Goal: Task Accomplishment & Management: Manage account settings

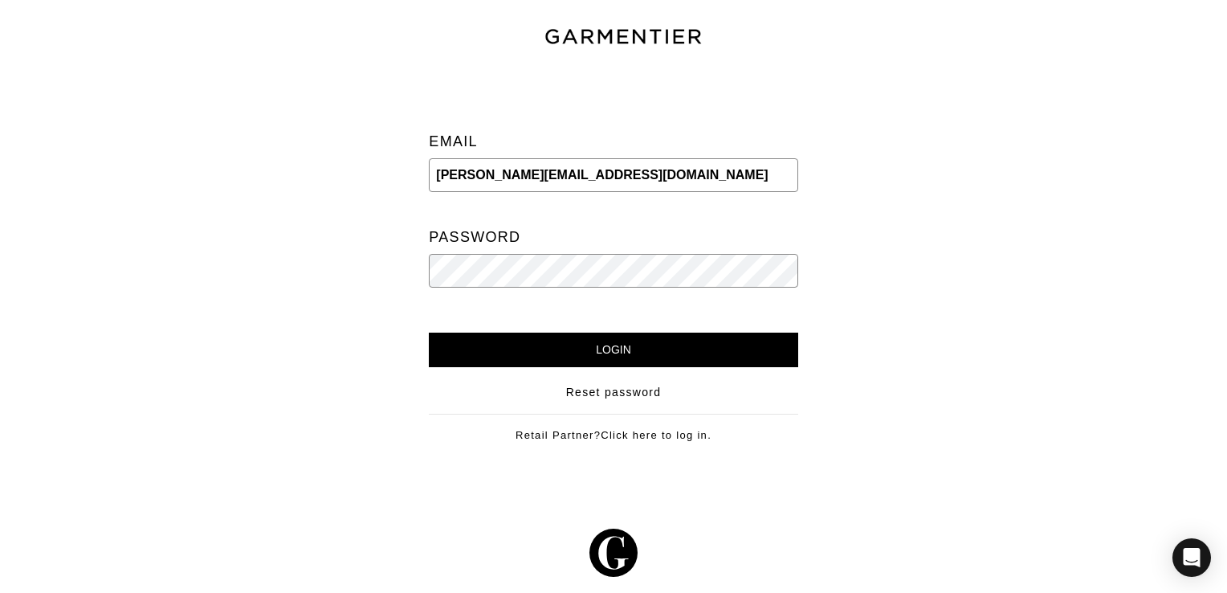
type input "madeleine.yarbs@gmail.com"
click at [563, 343] on input "Login" at bounding box center [613, 349] width 369 height 35
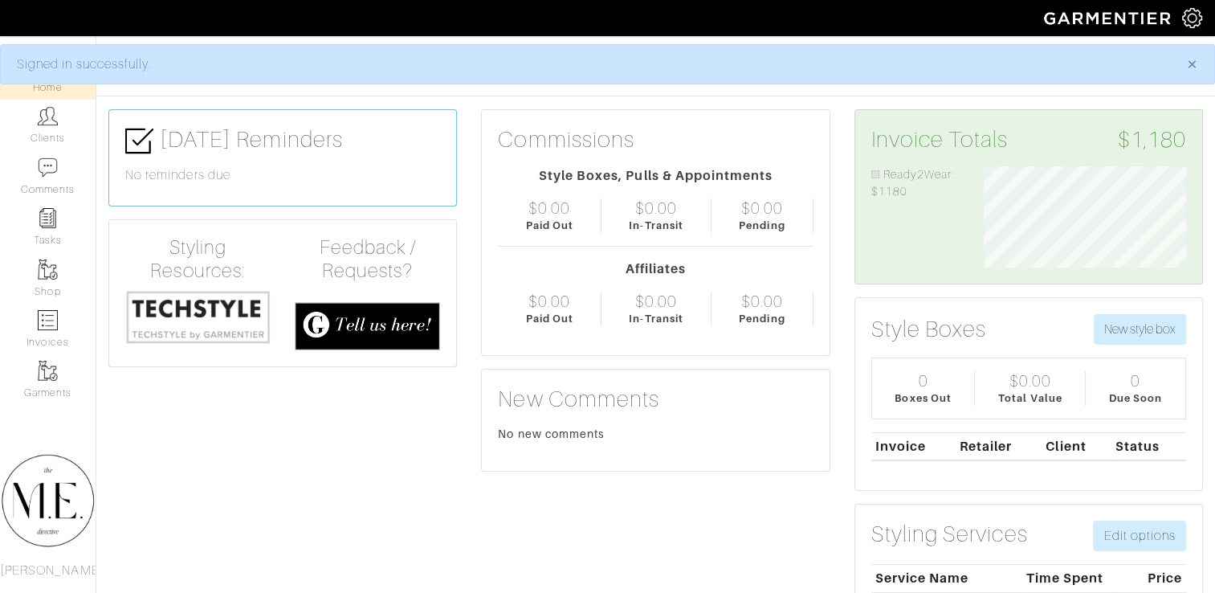
scroll to position [100, 226]
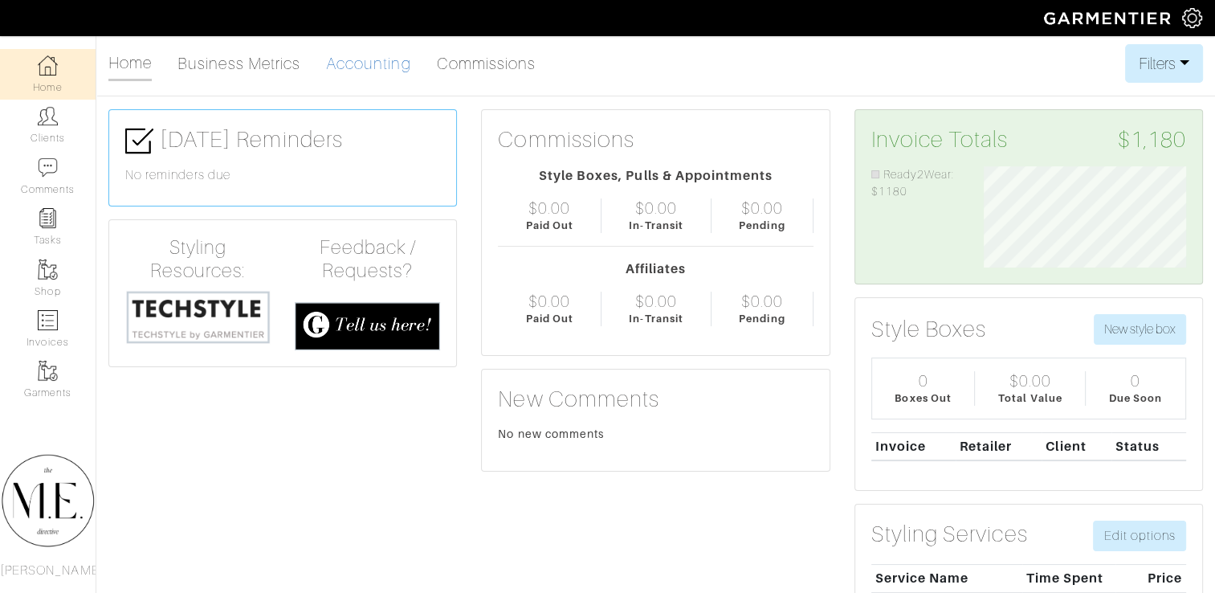
click at [340, 66] on link "Accounting" at bounding box center [368, 63] width 85 height 32
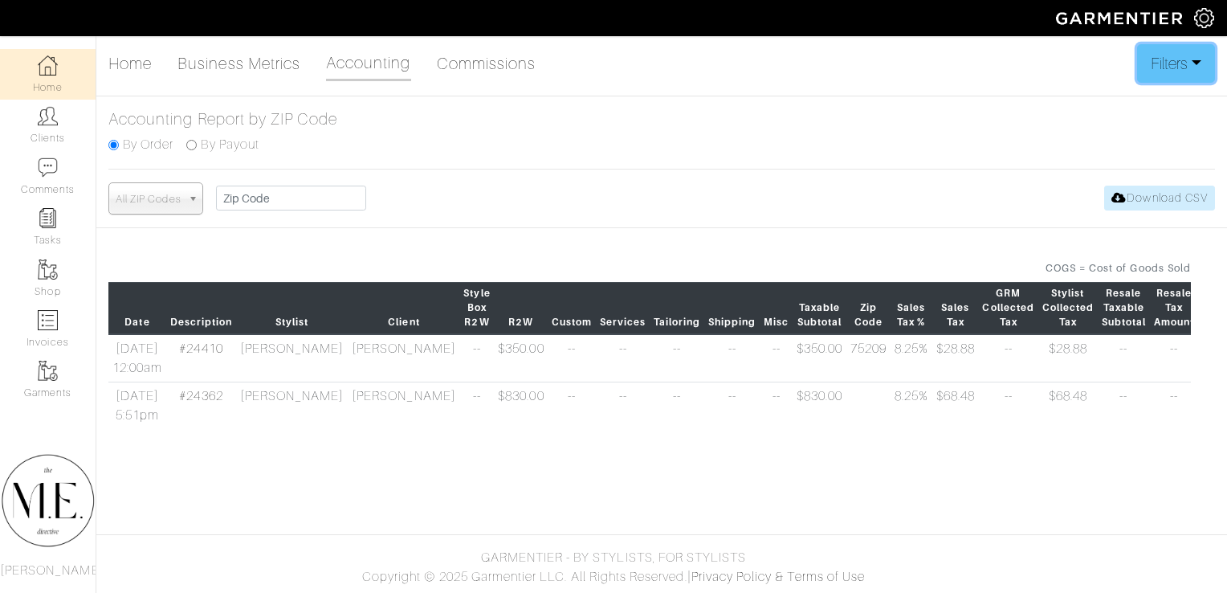
click at [1176, 59] on button "Filters" at bounding box center [1176, 63] width 78 height 39
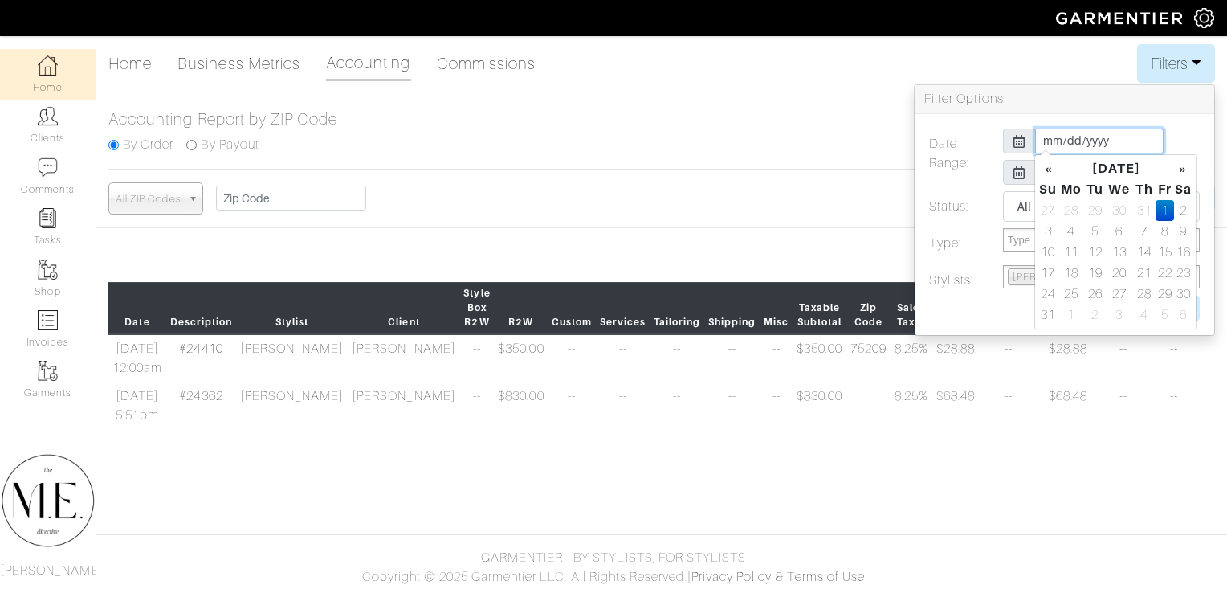
click at [1078, 142] on input "[DATE]" at bounding box center [1099, 140] width 128 height 25
click at [1051, 173] on th "«" at bounding box center [1047, 168] width 19 height 21
click at [1093, 209] on td "1" at bounding box center [1095, 210] width 22 height 21
type input "[DATE]"
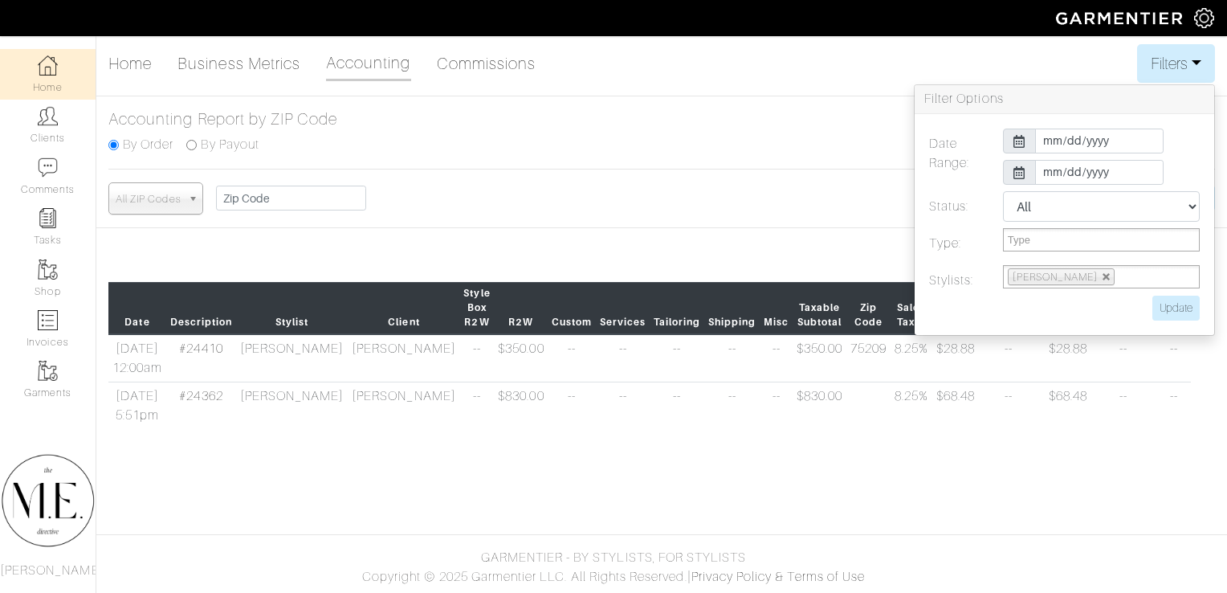
click at [1005, 180] on div at bounding box center [1019, 172] width 33 height 25
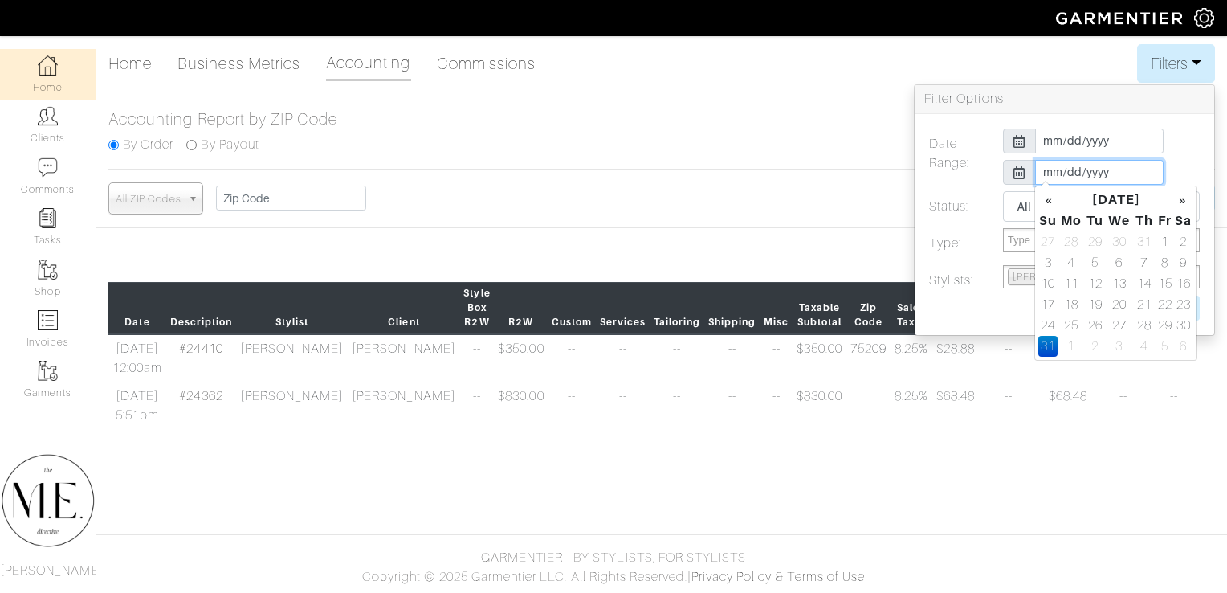
click at [1082, 168] on input "[DATE]" at bounding box center [1099, 172] width 128 height 25
click at [1151, 238] on td "31" at bounding box center [1144, 241] width 22 height 21
type input "[DATE]"
click at [984, 243] on label "Type:" at bounding box center [954, 243] width 74 height 31
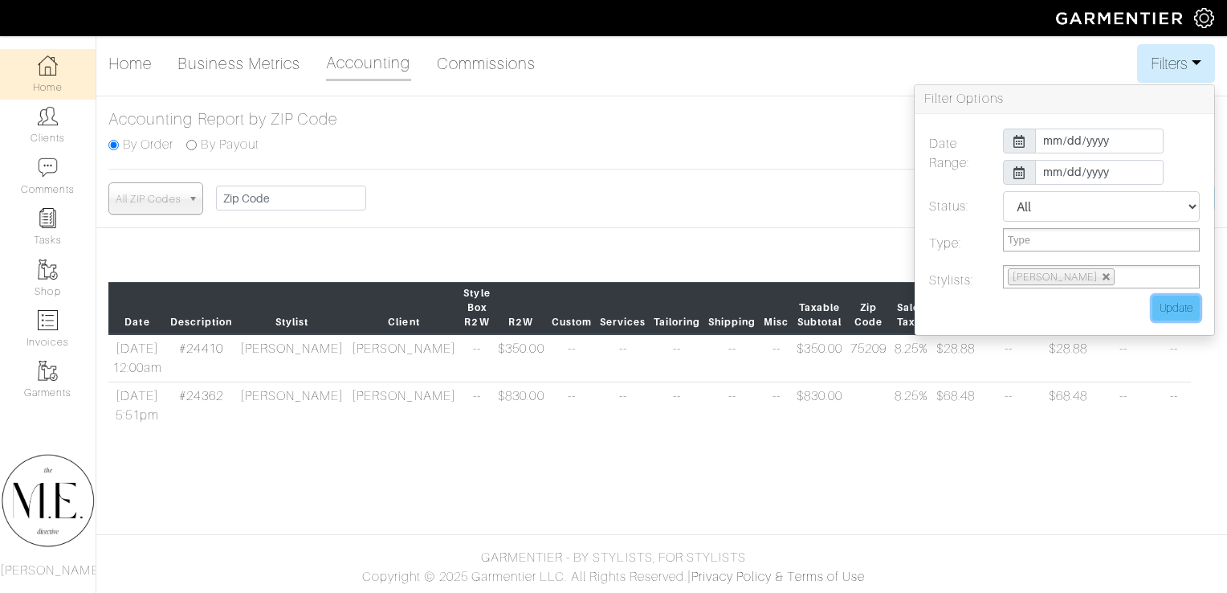
click at [1176, 310] on input "Update" at bounding box center [1175, 307] width 47 height 25
type input "Update"
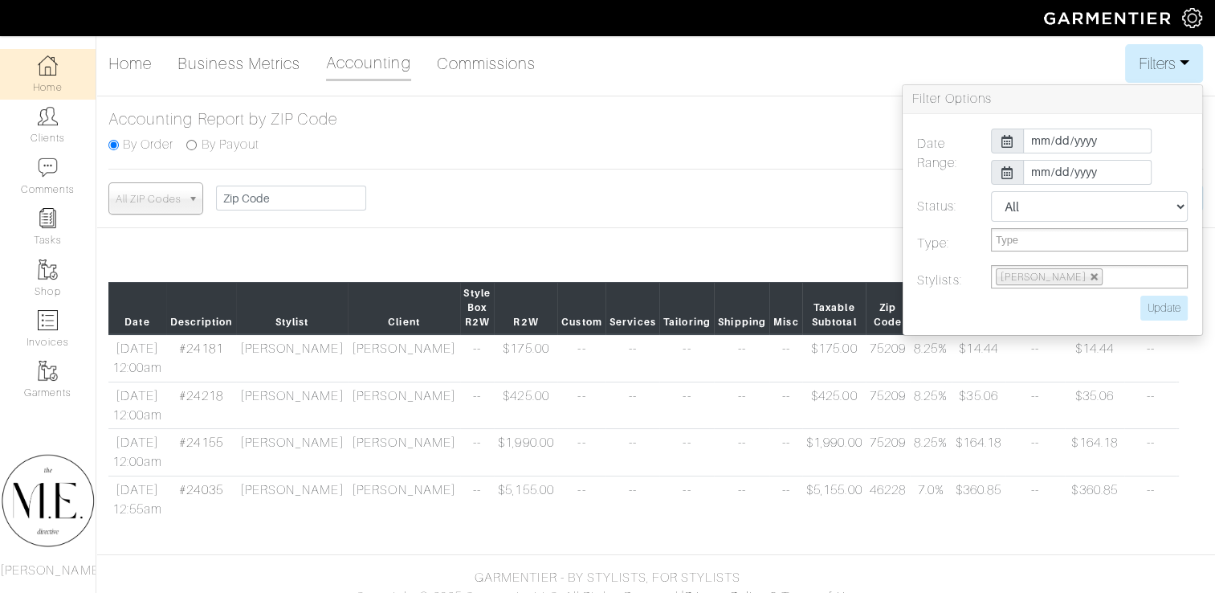
click at [655, 188] on div "All ZIP Codes 89509 75225 16635 90025 19119 89521 75209 10012 94610 90266 19066…" at bounding box center [655, 198] width 1094 height 32
click at [1143, 63] on button "Filters" at bounding box center [1164, 63] width 78 height 39
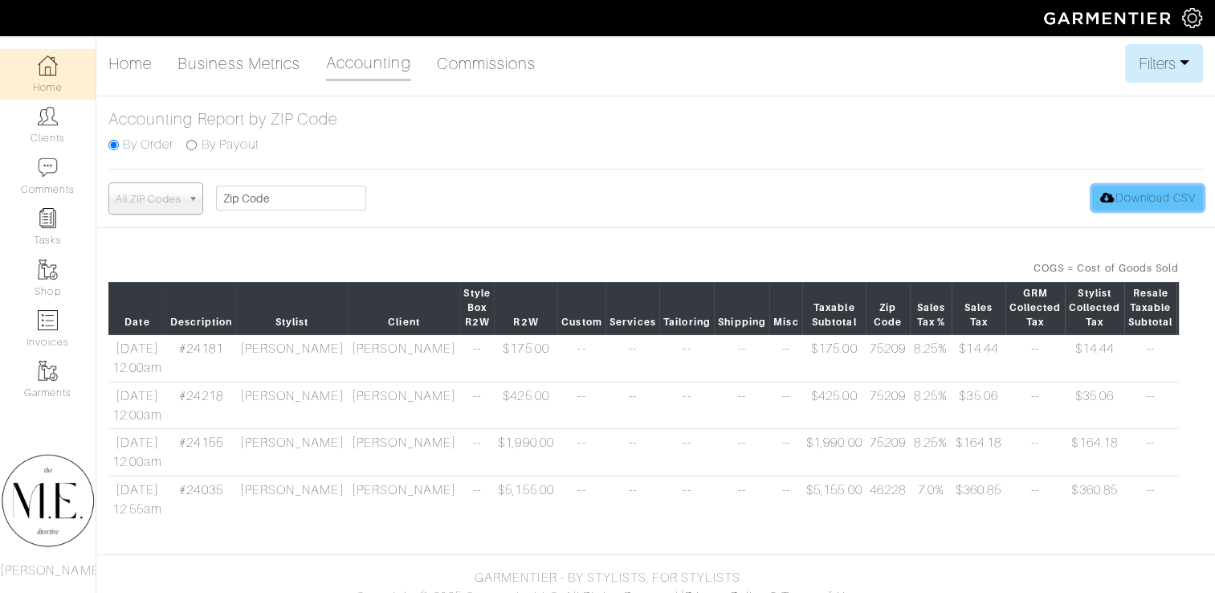
click at [1135, 197] on link "Download CSV" at bounding box center [1147, 197] width 111 height 25
